Goal: Use online tool/utility: Utilize a website feature to perform a specific function

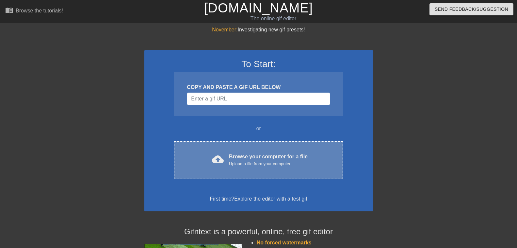
click at [260, 154] on div "Browse your computer for a file Upload a file from your computer" at bounding box center [268, 160] width 79 height 14
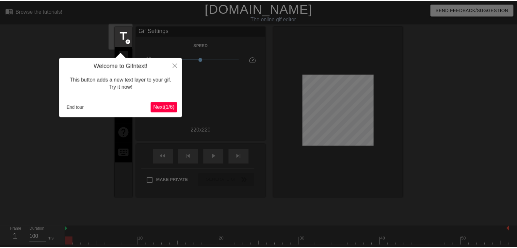
scroll to position [16, 0]
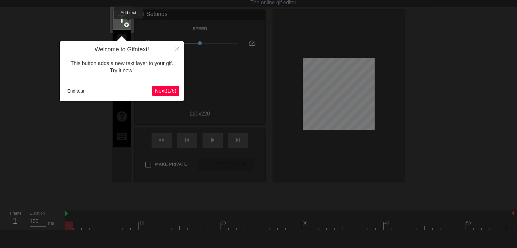
click at [129, 23] on span "add_circle" at bounding box center [127, 25] width 6 height 6
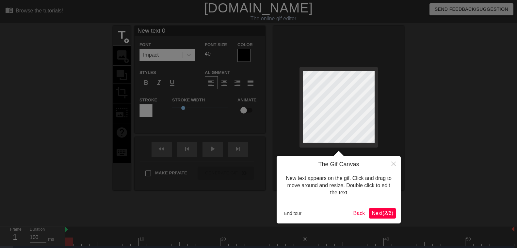
scroll to position [0, 1]
type input "New text"
type textarea "New text"
type input "New text"
type textarea "New text"
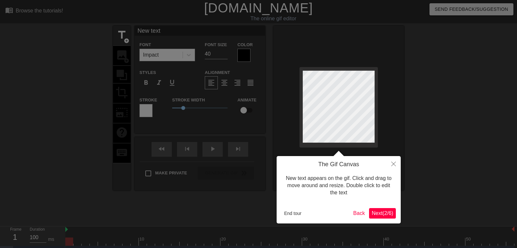
type input "New tex"
type textarea "New tex"
type input "New te"
type textarea "New te"
type input "New t"
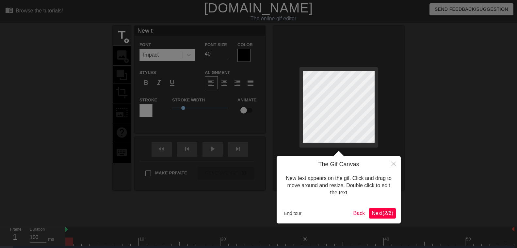
type textarea "New t"
type input "New"
type textarea "New"
type input "New"
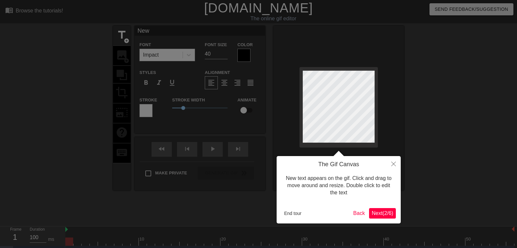
type textarea "New"
type input "Ne"
type textarea "Ne"
type input "N"
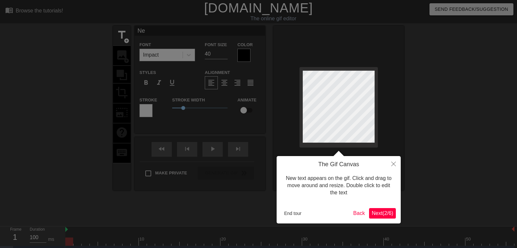
type textarea "N"
type input "T"
type textarea "T"
type input "Tu"
type textarea "Tu"
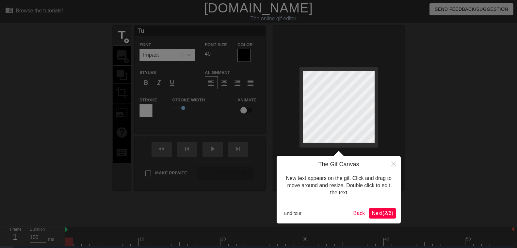
type input "Tu"
type textarea "Tu"
type input "Tu n"
type textarea "Tu n"
type input "Tu ne"
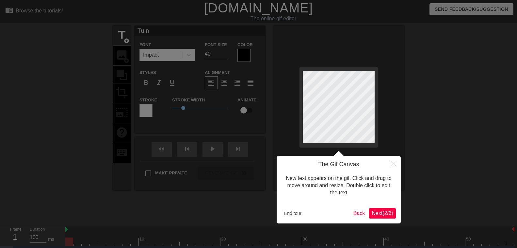
type textarea "Tu ne"
type input "Tu ne"
type textarea "Tu ne"
type input "Tu ne v"
type textarea "Tu ne v"
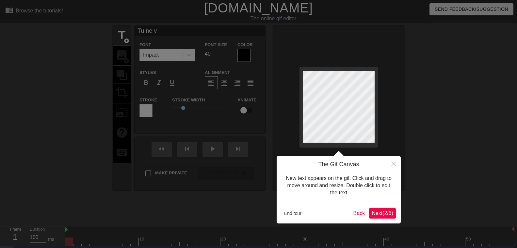
type input "Tu ne ve"
type textarea "Tu ne ve"
type input "Tu ne veu"
type textarea "Tu ne veu"
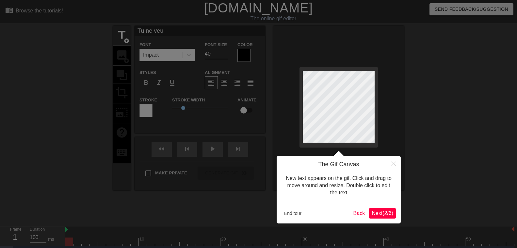
type input "Tu ne veux"
type textarea "Tu ne veux"
click at [215, 56] on div at bounding box center [258, 133] width 517 height 267
click at [208, 55] on div at bounding box center [258, 133] width 517 height 267
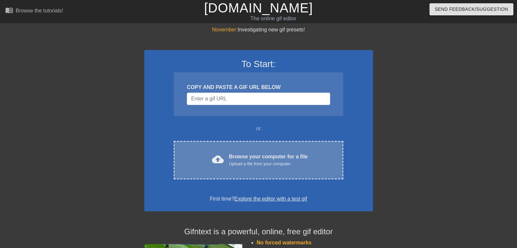
click at [249, 161] on div "Upload a file from your computer" at bounding box center [268, 163] width 79 height 7
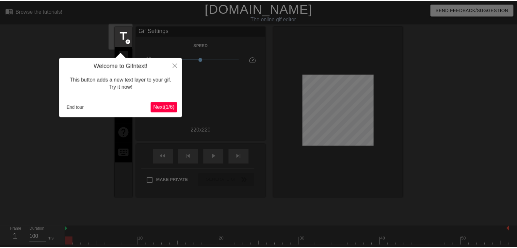
scroll to position [16, 0]
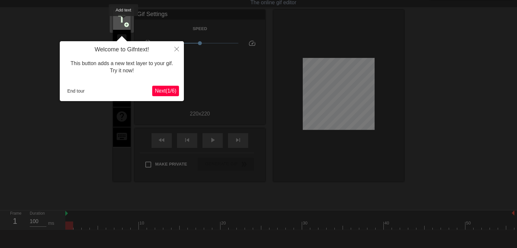
click at [124, 21] on span "title" at bounding box center [122, 19] width 12 height 12
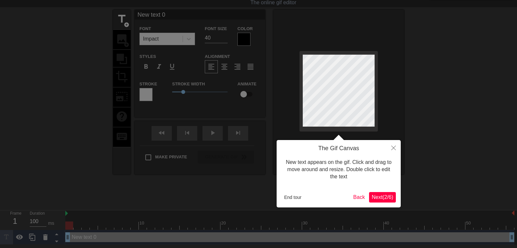
scroll to position [0, 0]
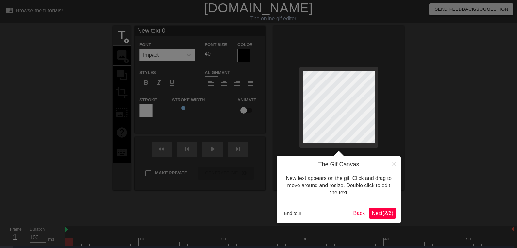
click at [190, 57] on div at bounding box center [258, 133] width 517 height 267
click at [225, 55] on div at bounding box center [258, 133] width 517 height 267
click at [189, 56] on div at bounding box center [258, 133] width 517 height 267
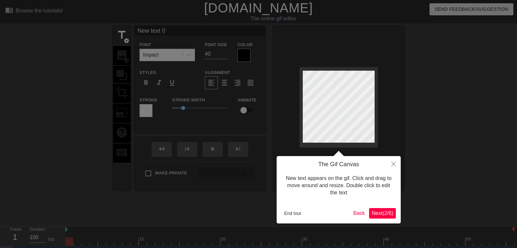
click at [189, 56] on div at bounding box center [258, 133] width 517 height 267
click at [161, 54] on div at bounding box center [258, 133] width 517 height 267
click at [161, 53] on div at bounding box center [258, 133] width 517 height 267
click at [156, 32] on div at bounding box center [258, 133] width 517 height 267
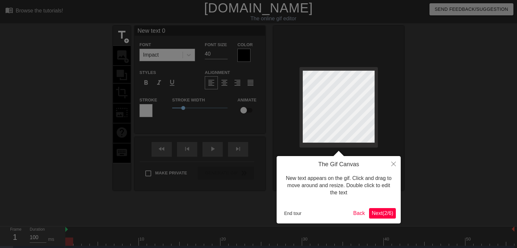
click at [175, 30] on div at bounding box center [258, 133] width 517 height 267
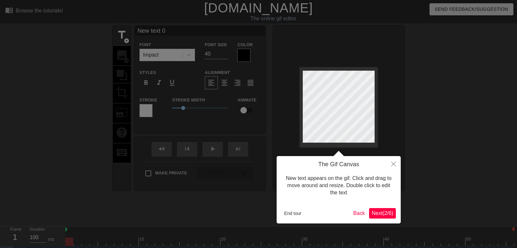
click at [175, 30] on div at bounding box center [258, 133] width 517 height 267
click at [147, 57] on div at bounding box center [258, 133] width 517 height 267
click at [190, 57] on div at bounding box center [258, 133] width 517 height 267
click at [225, 54] on div at bounding box center [258, 133] width 517 height 267
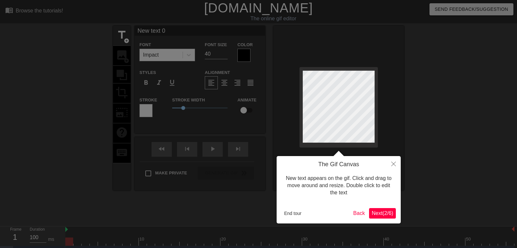
click at [225, 54] on div at bounding box center [258, 133] width 517 height 267
click at [224, 55] on div at bounding box center [258, 133] width 517 height 267
type input "New text"
type textarea "New text"
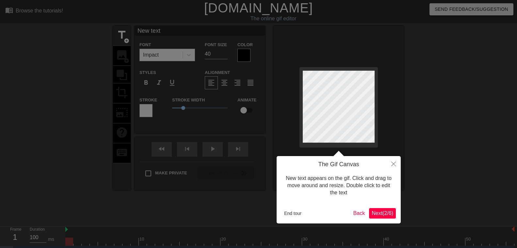
type input "New text"
type textarea "New text"
type input "New tex"
type textarea "New tex"
type input "New te"
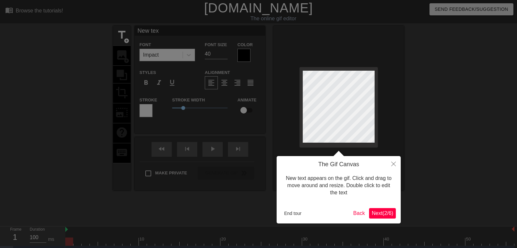
type textarea "New te"
type input "New t"
type textarea "New t"
type input "New"
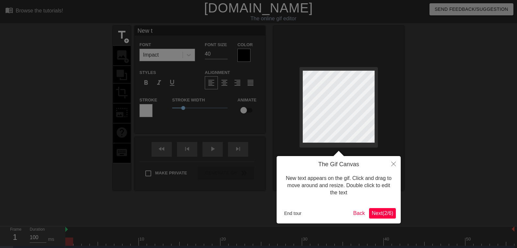
type textarea "New"
type input "New"
type textarea "New"
type input "Ne"
type textarea "Ne"
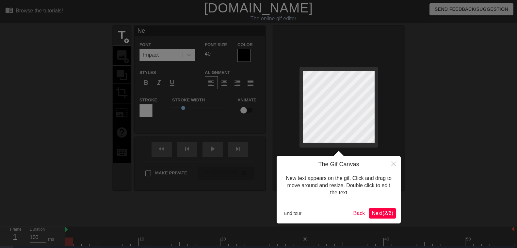
scroll to position [0, 0]
type input "N"
type textarea "N"
type input "T"
type textarea "T"
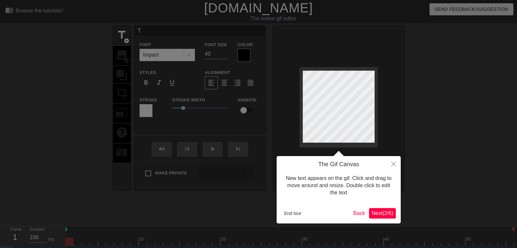
type input "Tu"
type textarea "Tu"
type input "Tu"
type textarea "Tu"
type input "Tu n"
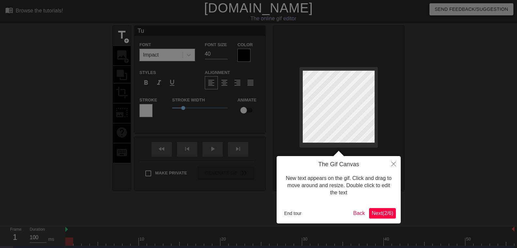
type textarea "Tu n"
type input "Tu ne"
type textarea "Tu ne"
type input "Tu ne"
type textarea "Tu ne"
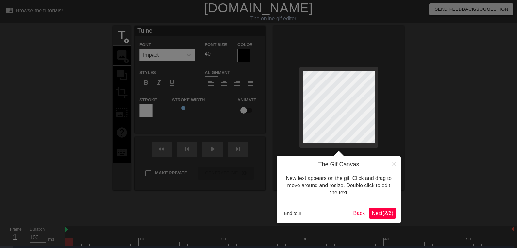
type input "Tu ne v"
type textarea "Tu ne v"
type input "Tu ne ve"
type textarea "Tu ne ve"
type input "Tu ne veu"
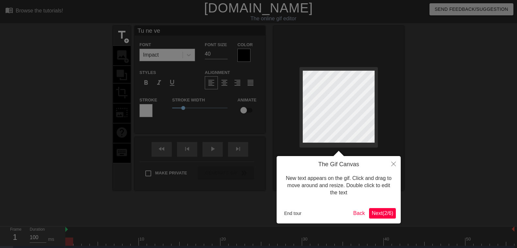
type textarea "Tu ne veu"
type input "Tu ne veux"
type textarea "Tu ne veux"
type input "Tu ne veux"
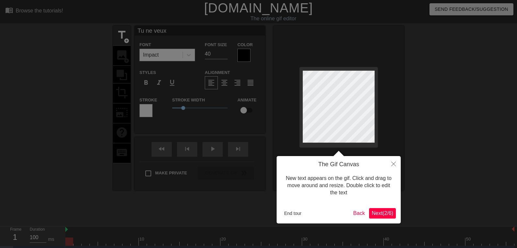
type textarea "Tu ne veux"
type input "Tu ne veux p"
type textarea "Tu ne veux p"
type input "Tu ne veux pa"
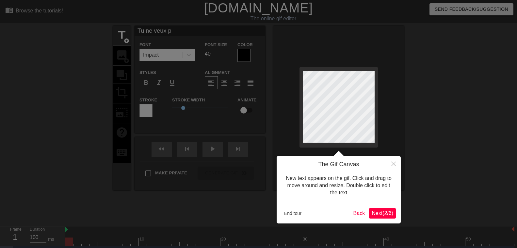
type textarea "Tu ne veux pa"
type input "Tu ne veux pas"
type textarea "Tu ne veux pas"
type input "Tu ne veux pas"
type textarea "Tu ne veux pas"
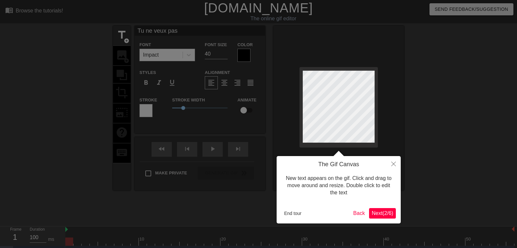
type input "Tu ne veux pas p"
type textarea "Tu ne veux pas p"
type input "Tu ne veux pas pa"
type textarea "Tu ne veux pas pa"
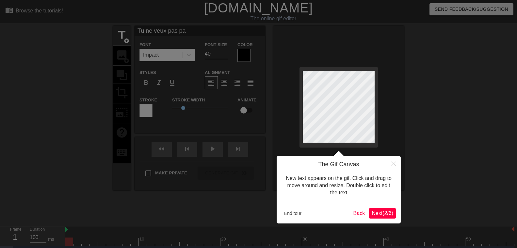
type input "Tu ne veux pas par"
type textarea "Tu ne veux pas par"
type input "Tu ne veux pas part"
type textarea "Tu ne veux pas part"
type input "Tu ne veux pas parti"
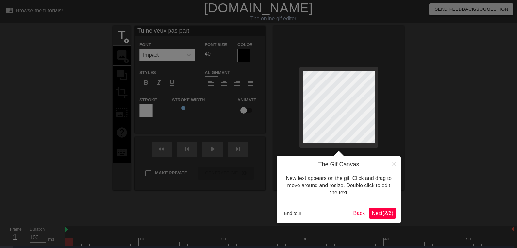
type textarea "Tu ne veux pas parti"
type input "Tu ne veux pas partir"
type textarea "Tu ne veux pas partir"
type input "Tu ne veux pas partir"
type textarea "Tu ne veux pas partir"
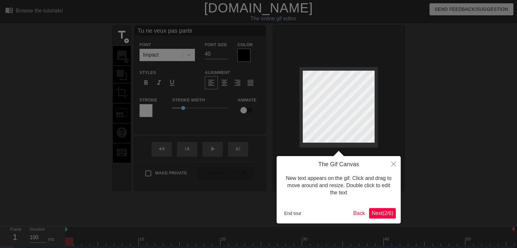
type input "Tu ne veux pas partir a"
type textarea "Tu ne veux pas partir a"
type input "Tu ne veux pas partir"
type textarea "Tu ne veux pas partir"
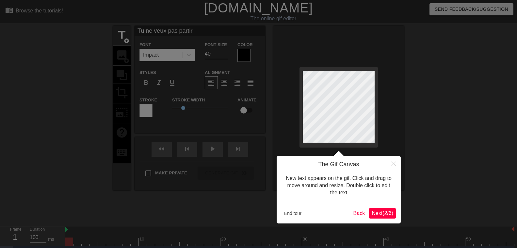
scroll to position [0, 3]
type input "Tu ne veux pas partir"
type textarea "Tu ne veux pas partir"
type input "Tu ne veux pas parti"
type textarea "Tu ne veux pas parti"
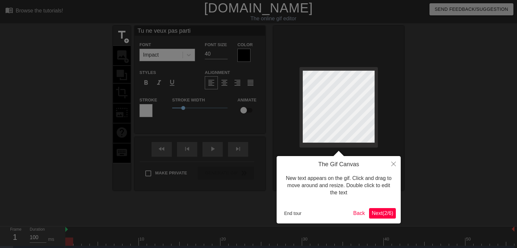
type input "Tu ne veux pas part"
type textarea "Tu ne veux pas part"
type input "Tu ne veux pas par"
type textarea "Tu ne veux pas par"
type input "Tu ne veux pas pa"
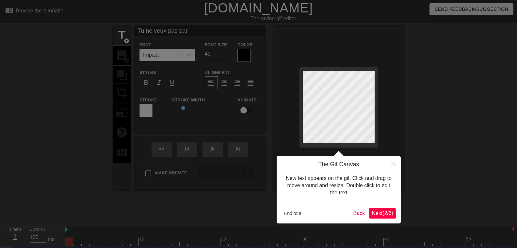
type textarea "Tu ne veux pas pa"
type input "Tu ne veux pas p"
type textarea "Tu ne veux pas p"
type input "Tu ne veux pas"
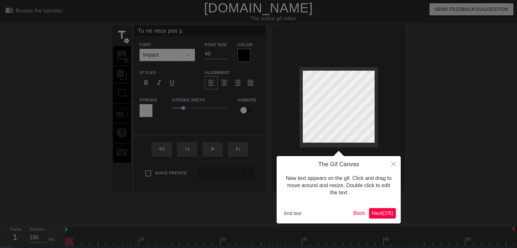
type textarea "Tu ne veux pas"
type input "Tu ne veux pas"
type textarea "Tu ne veux pas"
type input "Tu ne veux pa"
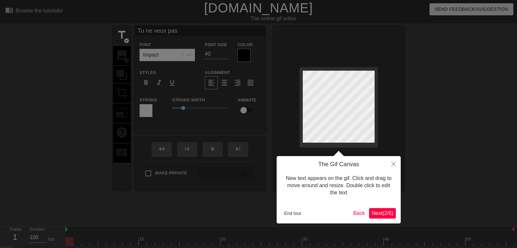
type textarea "Tu ne veux pa"
type input "Tu ne veux pas"
type textarea "Tu ne veux pas"
type input "Tu ne veux pas"
type textarea "Tu ne veux pas"
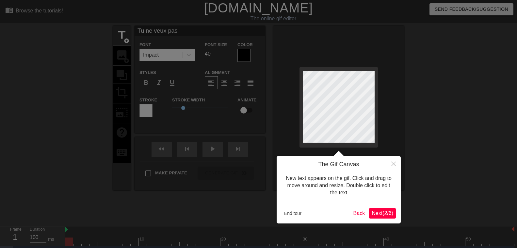
type input "Tu ne veux pas p"
type textarea "Tu ne veux pas p"
type input "Tu ne veux pas pa"
type textarea "Tu ne veux pas pa"
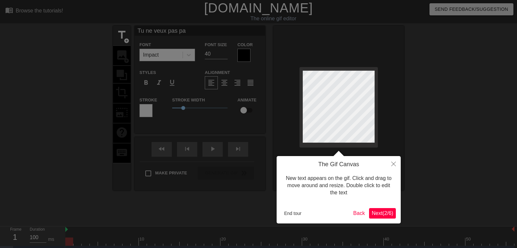
type input "Tu ne veux pas par"
type textarea "Tu ne veux pas par"
type input "Tu ne veux pas part"
type textarea "Tu ne veux pas part"
type input "Tu ne veux pas parti"
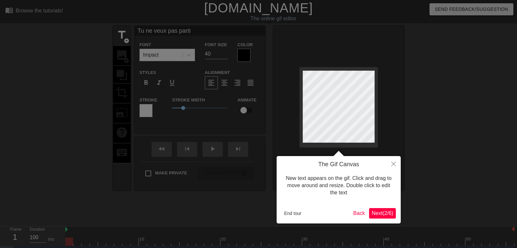
type textarea "Tu ne veux pas parti"
type input "Tu ne veux pas partir"
type textarea "Tu ne veux pas partir"
type input "Tu ne veux pas partir"
type textarea "Tu ne veux pas partir"
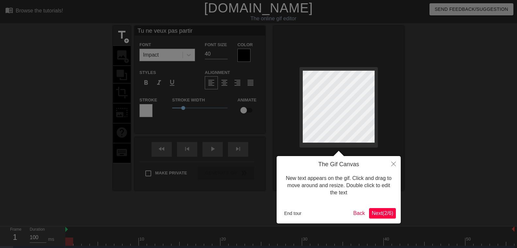
type input "Tu ne veux pas partir a"
type textarea "Tu ne veux pas partir a"
type input "Tu ne veux pas partir av"
type textarea "Tu ne veux pas partir av"
type input "Tu ne veux pas partir ave"
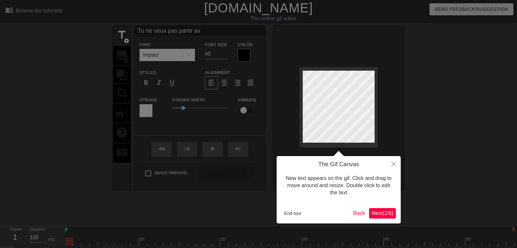
type textarea "Tu ne veux pas partir ave"
type input "Tu ne veux pas partir avec"
type textarea "Tu ne veux pas partir avec"
type input "Tu ne veux pas partir avec"
type textarea "Tu ne veux pas partir avec"
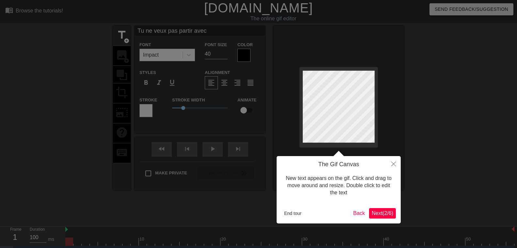
type input "Tu ne veux pas partir avec m"
type textarea "Tu ne veux pas partir avec m"
type input "Tu ne veux pas partir avec mo"
type textarea "Tu ne veux pas partir avec mo"
type input "Tu ne veux pas partir avec moi"
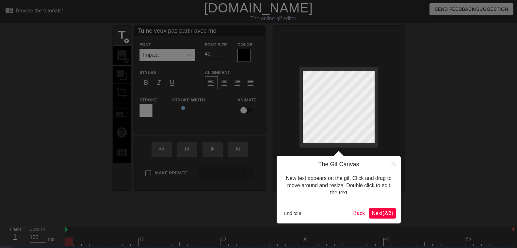
type textarea "Tu ne veux pas partir avec moi"
type input "Tu ne veux pas partir avec moi"
type textarea "Tu ne veux pas partir avec moi"
type input "Tu ne veux pas partir avec moi e"
type textarea "Tu ne veux pas partir avec moi e"
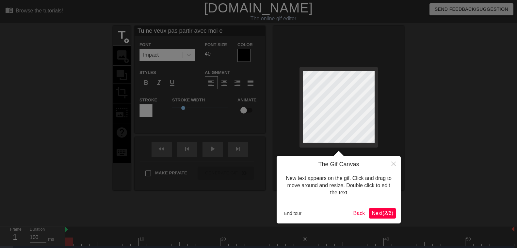
type input "Tu ne veux pas partir avec moi en"
type textarea "Tu ne veux pas partir avec moi en"
type input "Tu ne veux pas partir avec moi en"
type textarea "Tu ne veux pas partir avec moi en"
type input "Tu ne veux pas partir avec moi en b"
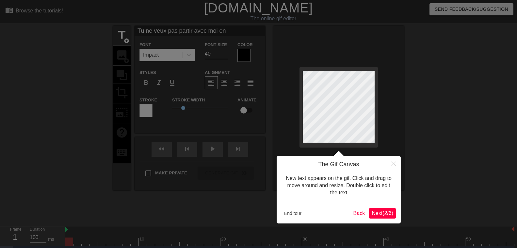
type textarea "Tu ne veux pas partir avec moi en b"
type input "Tu ne veux pas partir avec moi en ba"
type textarea "Tu ne veux pas partir avec moi en ba"
type input "Tu ne veux pas partir avec moi en bat"
type textarea "Tu ne veux pas partir avec moi en bat"
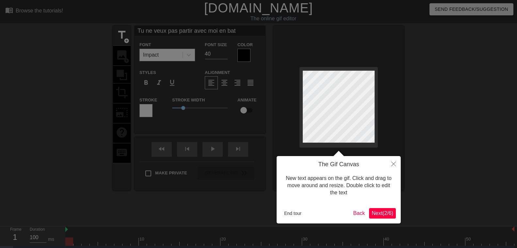
type input "Tu ne veux pas partir avec moi en bate"
type textarea "Tu ne veux pas partir avec moi en bate"
type input "Tu ne veux pas partir avec moi en batea"
type textarea "Tu ne veux pas partir avec moi en batea"
type input "Tu ne veux pas partir avec moi en bateau"
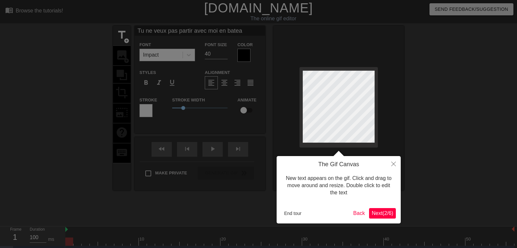
type textarea "Tu ne veux pas partir avec moi en bateau"
type input "Tu ne veux pas partir avec moi en batea"
type textarea "Tu ne veux pas partir avec moi en batea"
type input "Tu ne veux pas partir avec moi en bate"
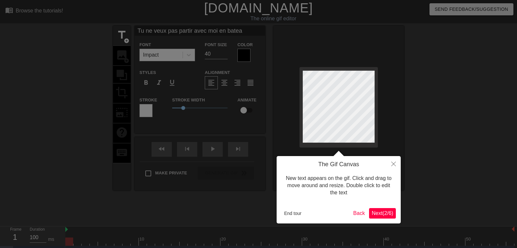
type textarea "Tu ne veux pas partir avec moi en bate"
type input "Tu ne veux pas partir avec moi en bat"
type textarea "Tu ne veux pas partir avec moi en bat"
type input "Tu ne veux pas partir avec moi en ba"
type textarea "Tu ne veux pas partir avec moi en ba"
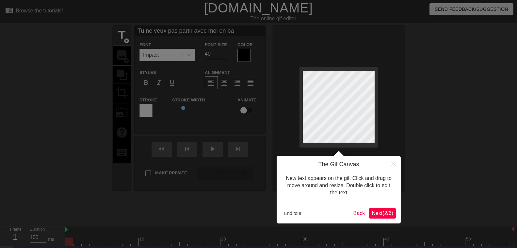
type input "Tu ne veux pas partir avec moi en b"
type textarea "Tu ne veux pas partir avec moi en b"
type input "Tu ne veux pas partir avec moi en"
type textarea "Tu ne veux pas partir avec moi en"
type input "Tu ne veux pas partir avec moi en"
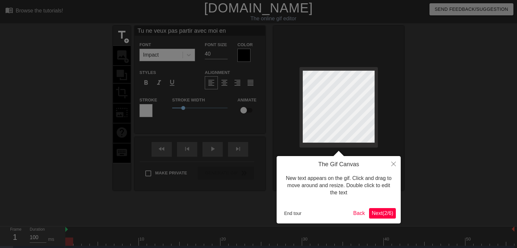
type textarea "Tu ne veux pas partir avec moi en"
type input "Tu ne veux pas partir avec moi e"
type textarea "Tu ne veux pas partir avec moi e"
type input "Tu ne veux pas partir avec moi"
type textarea "Tu ne veux pas partir avec moi"
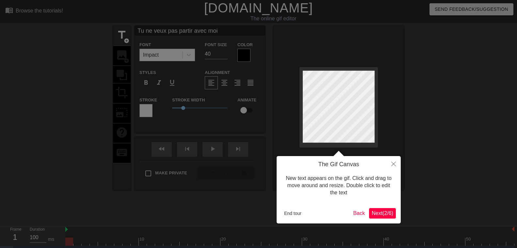
type input "Tu ne veux pas partir avec moi"
type textarea "Tu ne veux pas partir avec moi"
type input "Tu ne veux pas partir avec mo"
type textarea "Tu ne veux pas partir avec mo"
type input "Tu ne veux pas partir avec m"
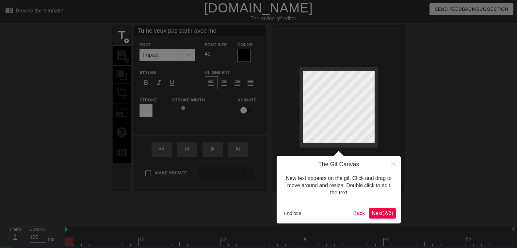
type textarea "Tu ne veux pas partir avec m"
type input "Tu ne veux pas partir avec"
type textarea "Tu ne veux pas partir avec"
type input "Tu ne veux pas partir avec"
type textarea "Tu ne veux pas partir avec"
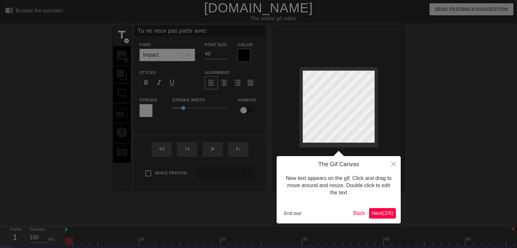
type input "Tu ne veux pas partir ave"
type textarea "Tu ne veux pas partir ave"
type input "Tu ne veux pas partir av"
type textarea "Tu ne veux pas partir av"
type input "Tu ne veux pas partir a"
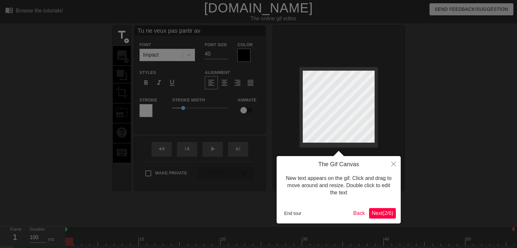
type textarea "Tu ne veux pas partir a"
type input "Tu ne veux pas partir"
type textarea "Tu ne veux pas partir"
type input "Tu ne veux pas partir"
type textarea "Tu ne veux pas partir"
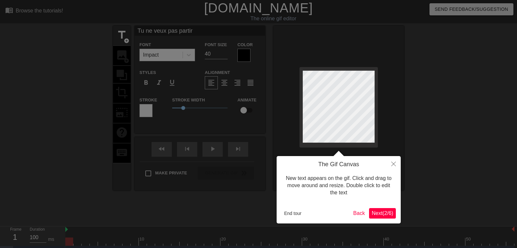
type input "Tu ne veux pas parti"
type textarea "Tu ne veux pas parti"
type input "Tu ne veux pas part"
type textarea "Tu ne veux pas part"
type input "Tu ne veux pas par"
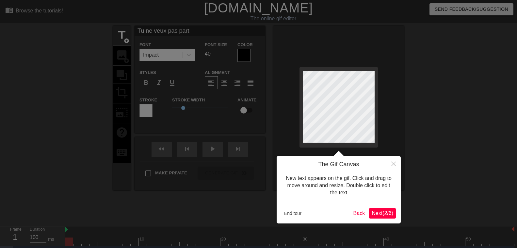
type textarea "Tu ne veux pas par"
type input "Tu ne veux pas pa"
type textarea "Tu ne veux pas pa"
type input "Tu ne veux pas p"
type textarea "Tu ne veux pas p"
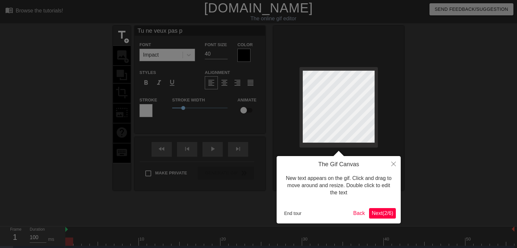
type input "Tu ne veux pas"
type textarea "Tu ne veux pas"
type input "Tu ne veux pas"
type textarea "Tu ne veux pas"
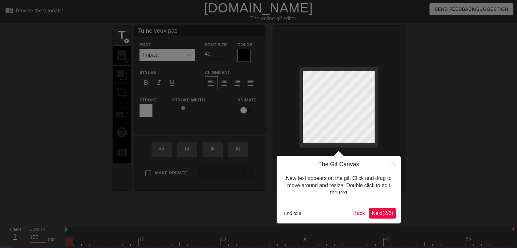
type input "Tu ne veux pa"
type textarea "Tu ne veux pa"
type input "Tu ne veux p"
type textarea "Tu ne veux p"
type input "Tu ne veux"
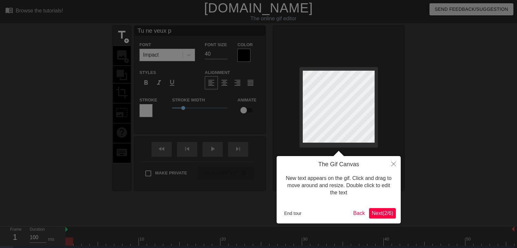
type textarea "Tu ne veux"
type input "Tu ne veux"
type textarea "Tu ne veux"
click at [382, 209] on button "Next ( 2 / 6 )" at bounding box center [382, 213] width 27 height 10
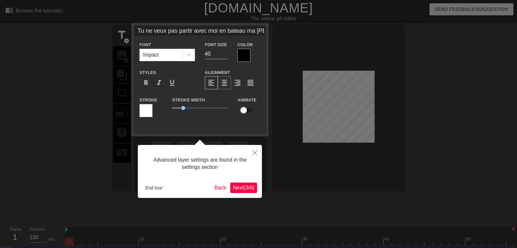
scroll to position [14, 0]
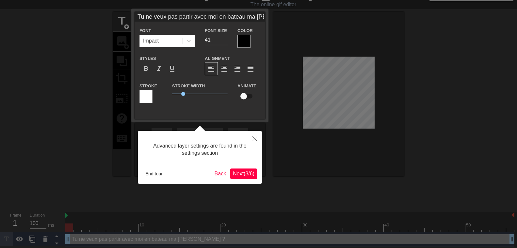
click at [226, 38] on input "41" at bounding box center [216, 40] width 23 height 10
click at [226, 38] on input "40" at bounding box center [216, 40] width 23 height 10
click at [225, 40] on input "39" at bounding box center [216, 40] width 23 height 10
click at [225, 40] on input "10" at bounding box center [216, 40] width 23 height 10
click at [225, 39] on input "11" at bounding box center [216, 40] width 23 height 10
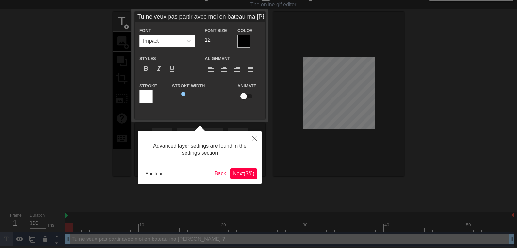
click at [225, 39] on input "12" at bounding box center [216, 40] width 23 height 10
click at [225, 39] on input "13" at bounding box center [216, 40] width 23 height 10
click at [225, 39] on input "14" at bounding box center [216, 40] width 23 height 10
click at [224, 41] on input "13" at bounding box center [216, 40] width 23 height 10
click at [224, 41] on input "12" at bounding box center [216, 40] width 23 height 10
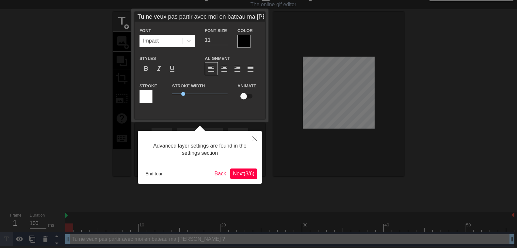
click at [224, 41] on input "11" at bounding box center [216, 40] width 23 height 10
click at [224, 41] on input "10" at bounding box center [216, 40] width 23 height 10
click at [224, 41] on input "9" at bounding box center [216, 40] width 23 height 10
click at [224, 41] on input "8" at bounding box center [216, 40] width 23 height 10
click at [224, 37] on input "9" at bounding box center [216, 40] width 23 height 10
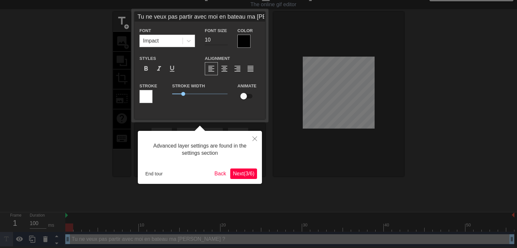
click at [224, 37] on input "10" at bounding box center [216, 40] width 23 height 10
click at [224, 40] on input "9" at bounding box center [216, 40] width 23 height 10
click at [241, 41] on div at bounding box center [243, 41] width 13 height 13
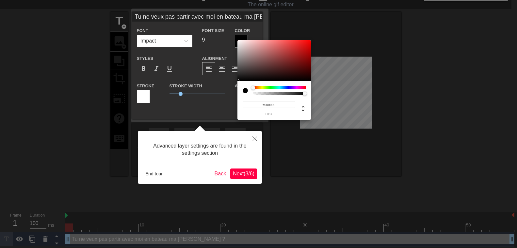
scroll to position [8, 0]
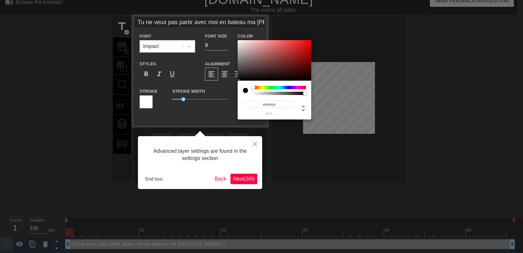
click at [302, 87] on div at bounding box center [279, 87] width 53 height 3
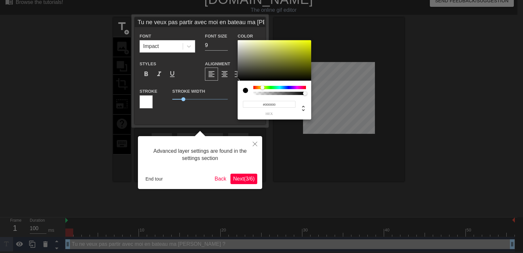
click at [262, 87] on div at bounding box center [279, 87] width 53 height 3
click at [262, 87] on div at bounding box center [262, 88] width 4 height 4
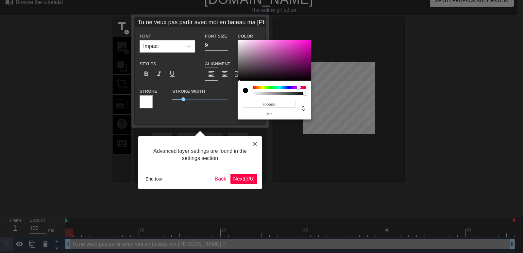
click at [298, 86] on div at bounding box center [279, 87] width 53 height 3
click at [304, 89] on div at bounding box center [279, 87] width 53 height 3
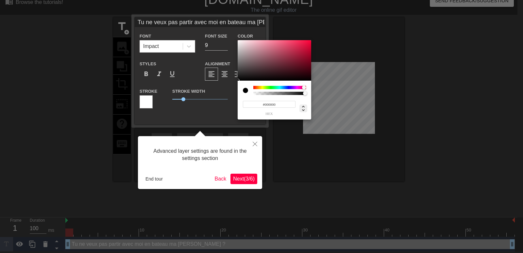
click at [301, 106] on icon at bounding box center [303, 109] width 8 height 8
click at [254, 177] on div at bounding box center [261, 126] width 523 height 253
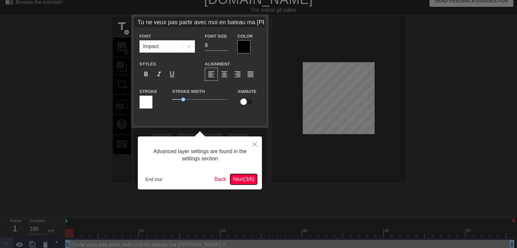
click at [251, 178] on span "Next ( 3 / 6 )" at bounding box center [244, 179] width 22 height 6
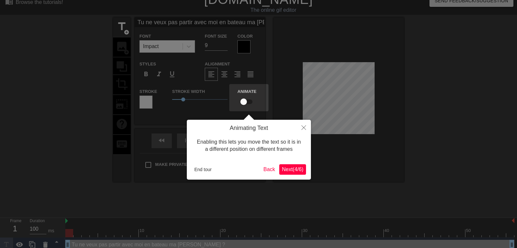
scroll to position [0, 0]
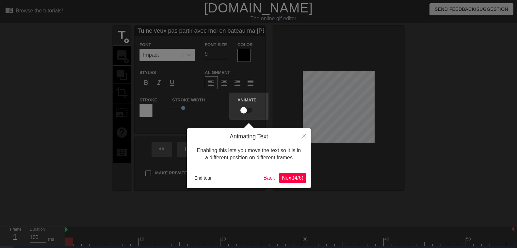
click at [284, 175] on span "Next ( 4 / 6 )" at bounding box center [293, 178] width 22 height 6
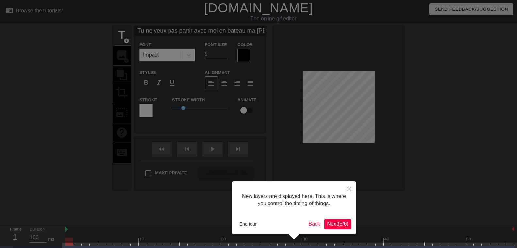
scroll to position [19, 0]
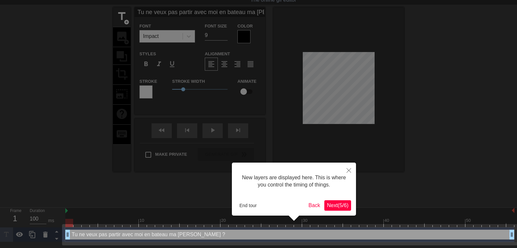
click at [330, 204] on span "Next ( 5 / 6 )" at bounding box center [338, 205] width 22 height 6
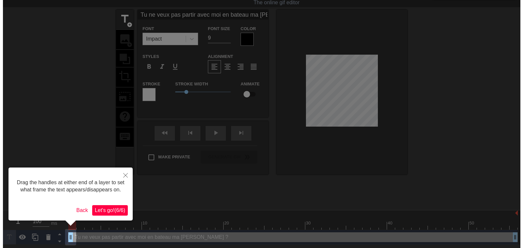
scroll to position [0, 0]
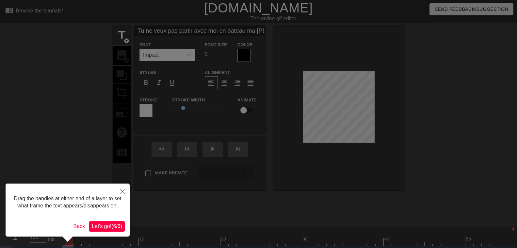
click at [117, 223] on span "Let's go! ( 6 / 6 )" at bounding box center [107, 226] width 30 height 6
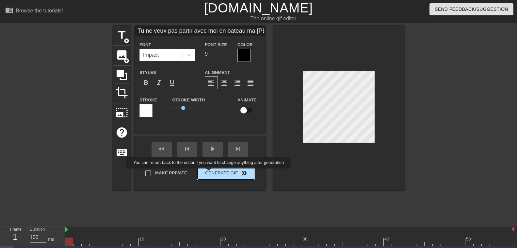
click at [210, 173] on button "Generate Gif double_arrow" at bounding box center [226, 172] width 56 height 13
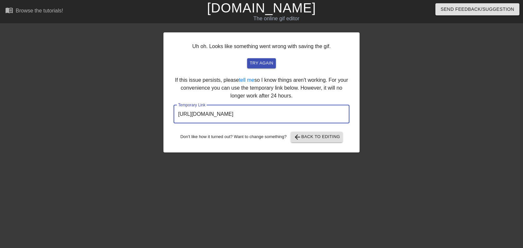
drag, startPoint x: 315, startPoint y: 113, endPoint x: 179, endPoint y: 112, distance: 136.5
click at [173, 115] on input "http://www.gifntext.com/temp_generations/Ti0MSXB1.gif" at bounding box center [261, 114] width 176 height 18
